Goal: Browse casually

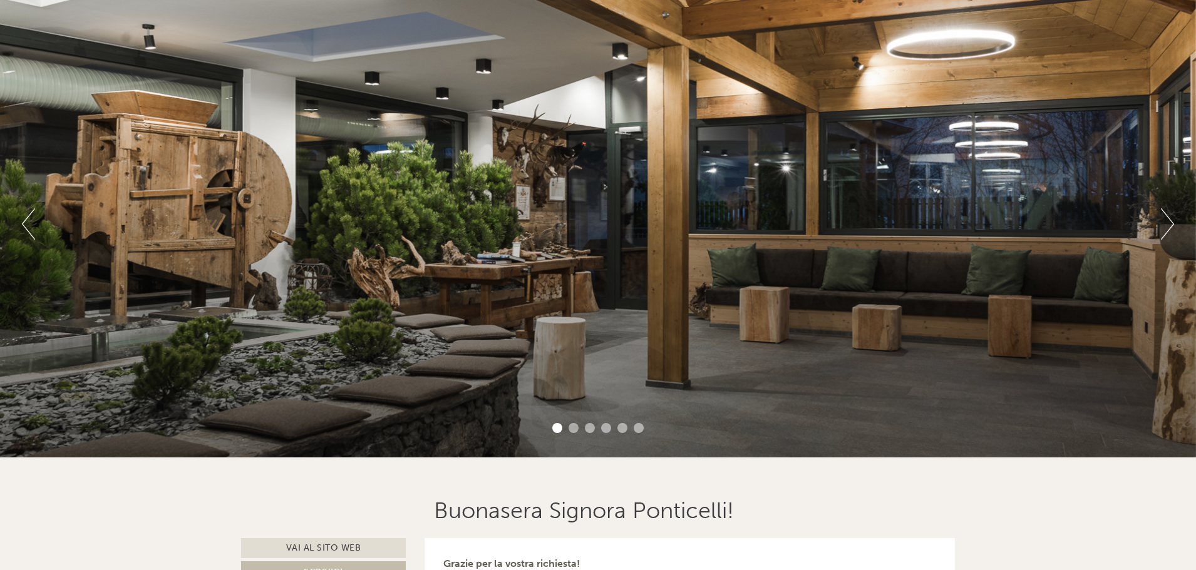
scroll to position [125, 0]
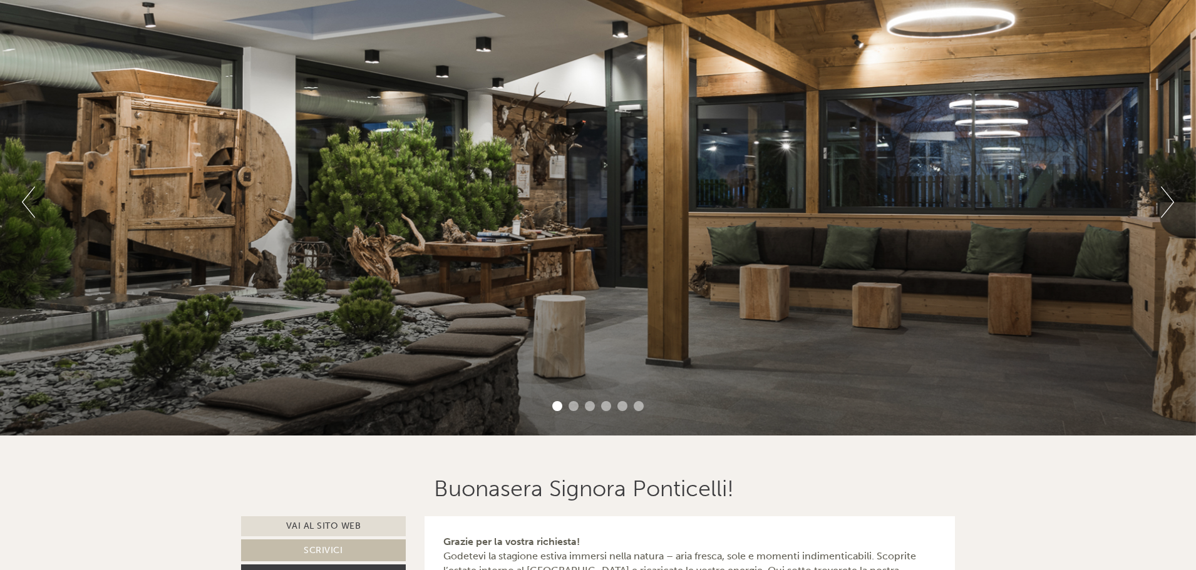
click at [1168, 198] on button "Next" at bounding box center [1167, 202] width 13 height 31
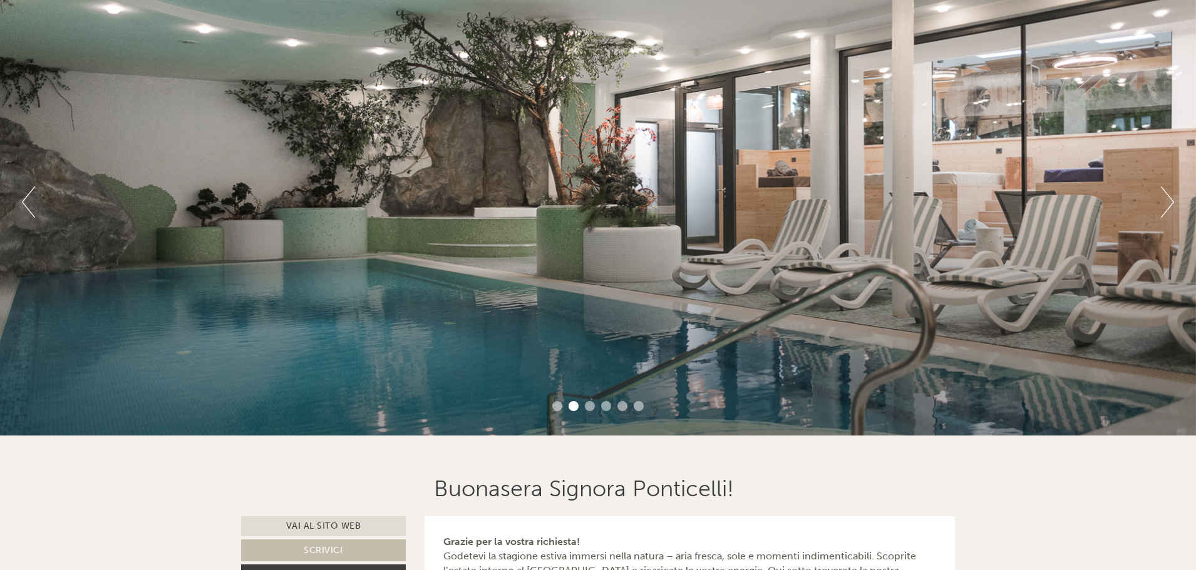
click at [1162, 205] on button "Next" at bounding box center [1167, 202] width 13 height 31
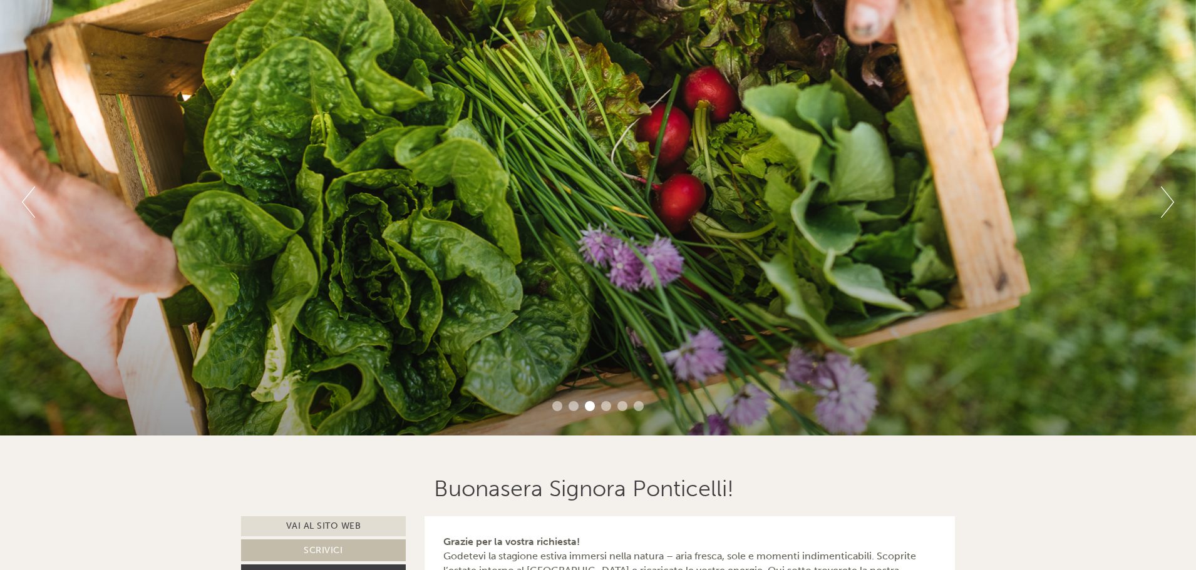
click at [1162, 205] on button "Next" at bounding box center [1167, 202] width 13 height 31
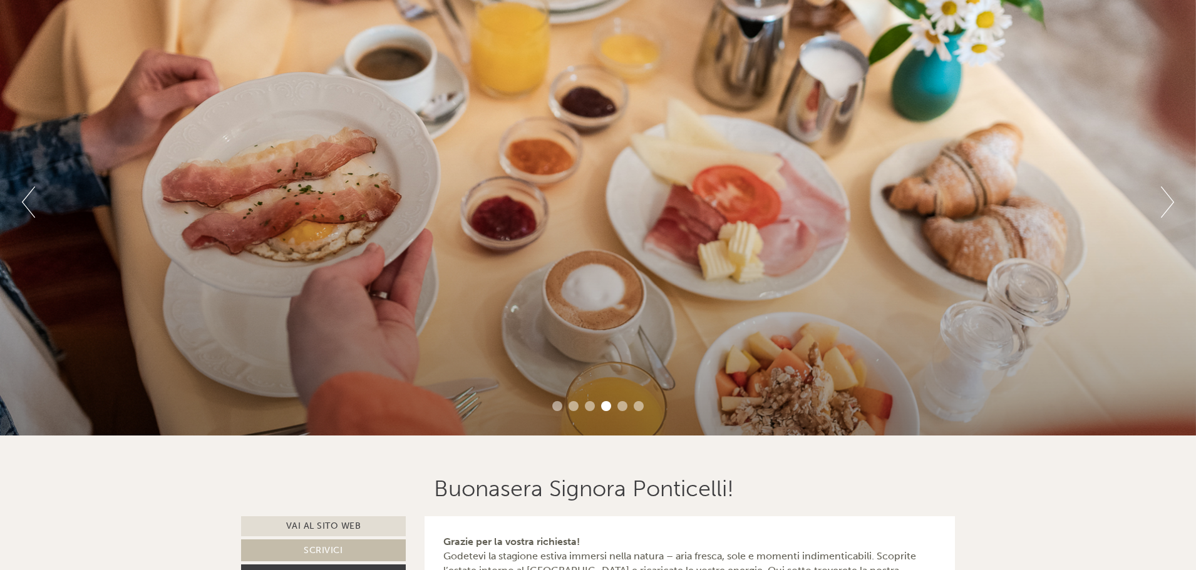
click at [1162, 205] on button "Next" at bounding box center [1167, 202] width 13 height 31
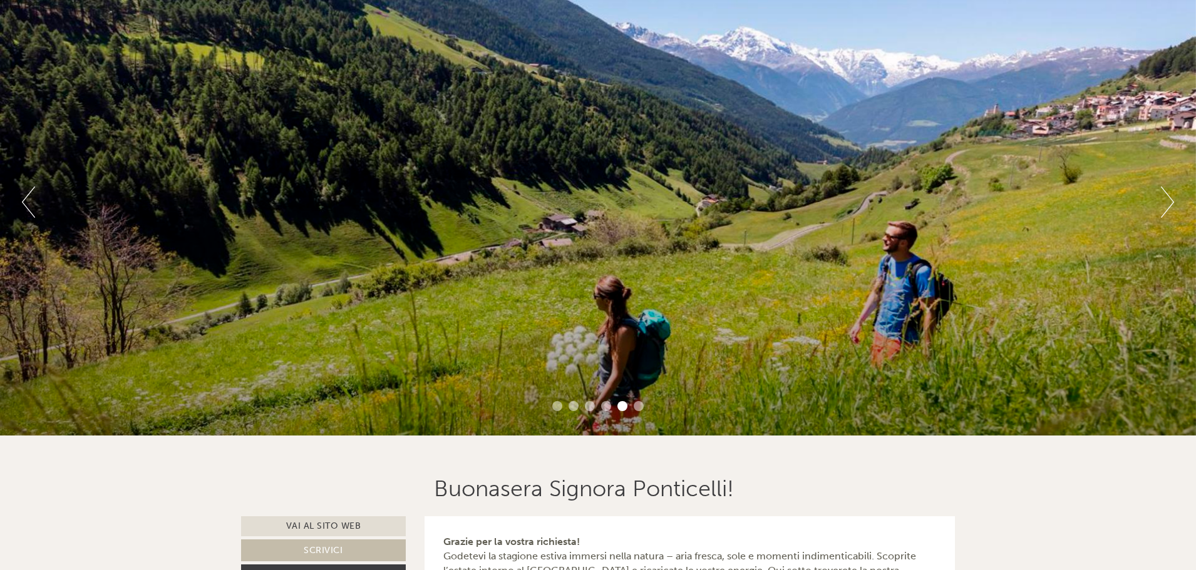
click at [1170, 203] on button "Next" at bounding box center [1167, 202] width 13 height 31
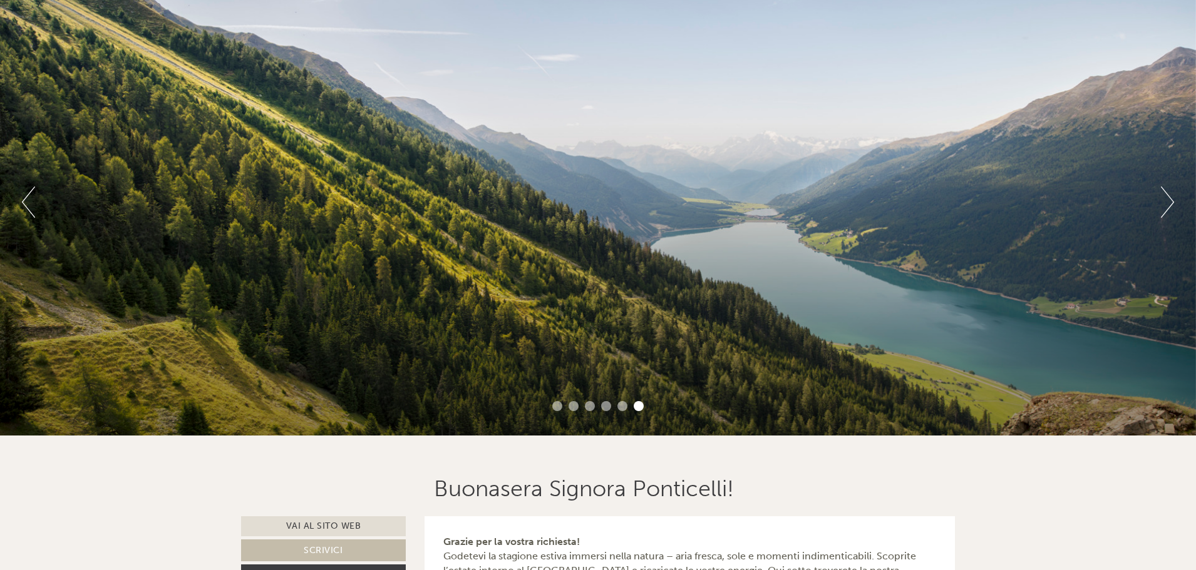
click at [1170, 202] on button "Next" at bounding box center [1167, 202] width 13 height 31
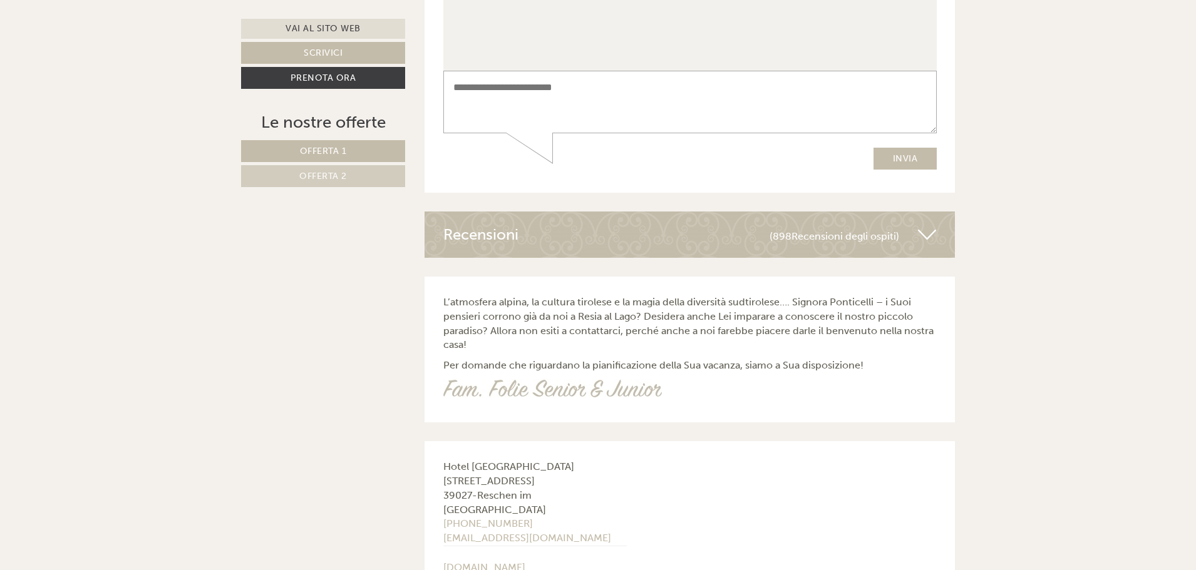
scroll to position [4883, 0]
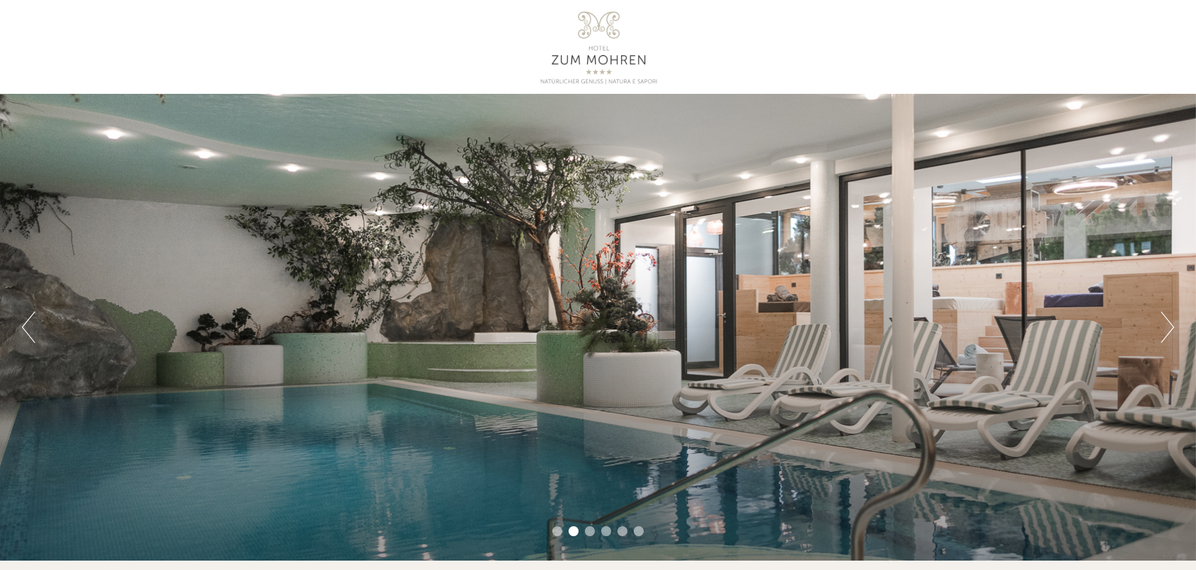
click at [1162, 326] on button "Next" at bounding box center [1167, 327] width 13 height 31
